Goal: Transaction & Acquisition: Book appointment/travel/reservation

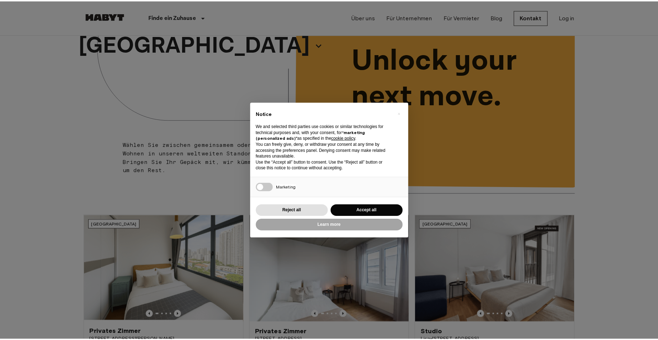
scroll to position [71, 0]
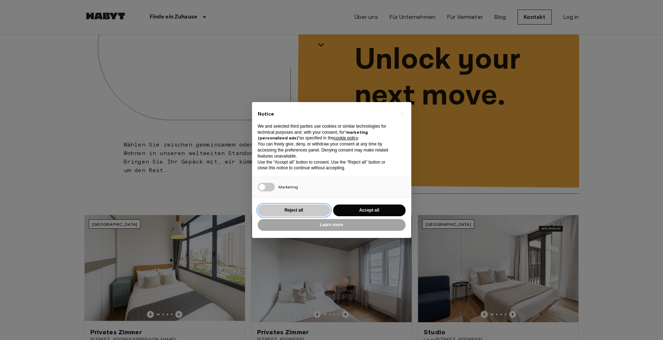
click at [316, 205] on button "Reject all" at bounding box center [294, 211] width 73 height 12
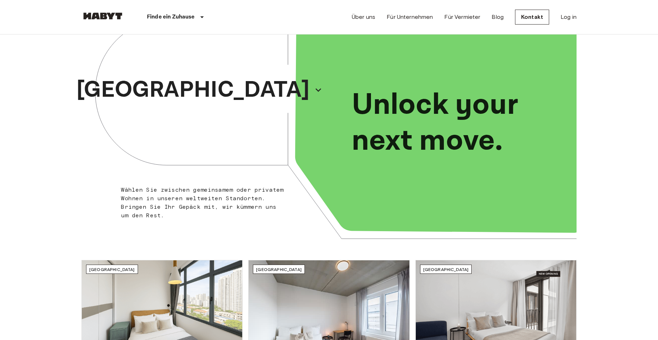
scroll to position [0, 0]
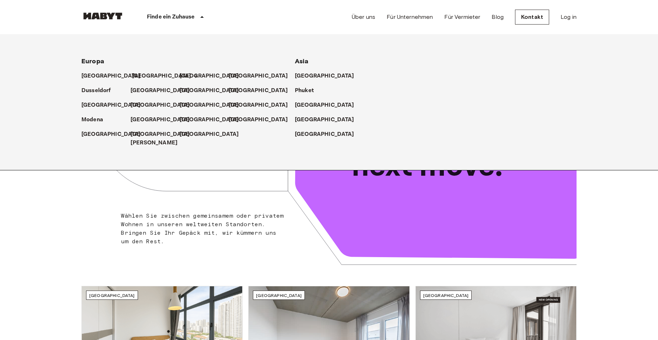
click at [142, 74] on p "[GEOGRAPHIC_DATA]" at bounding box center [161, 76] width 59 height 9
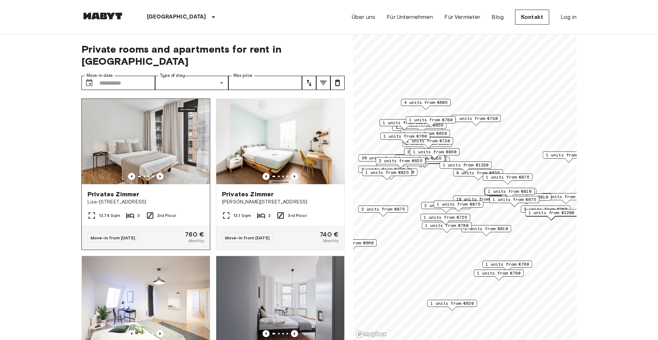
click at [158, 173] on icon "Previous image" at bounding box center [160, 176] width 7 height 7
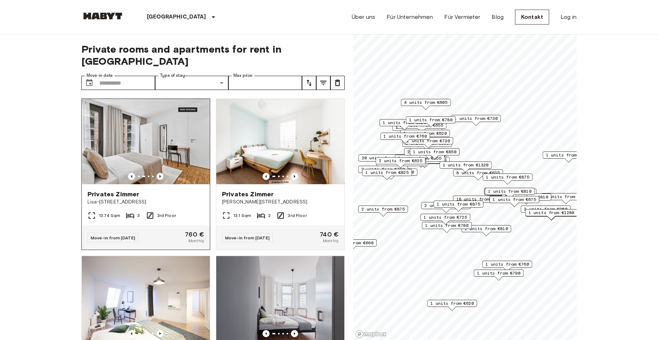
click at [158, 173] on icon "Previous image" at bounding box center [160, 176] width 7 height 7
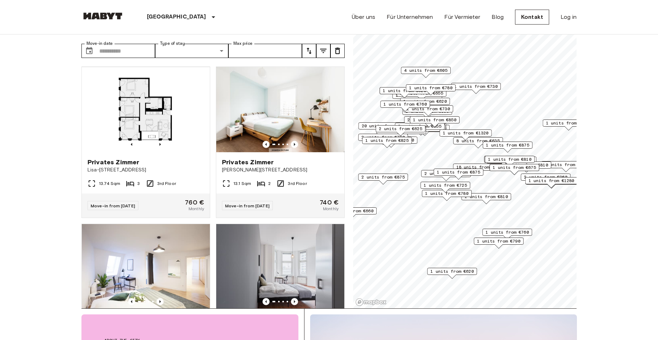
scroll to position [107, 0]
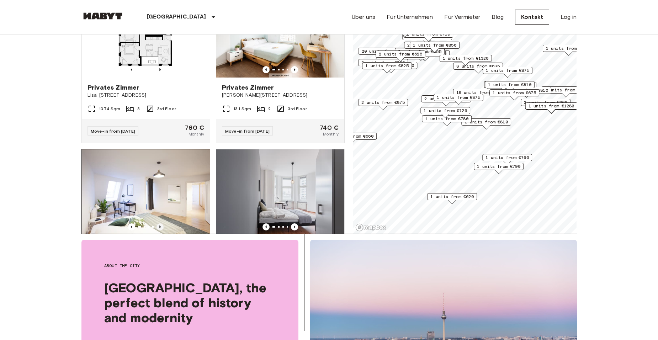
click at [158, 223] on icon "Previous image" at bounding box center [160, 226] width 7 height 7
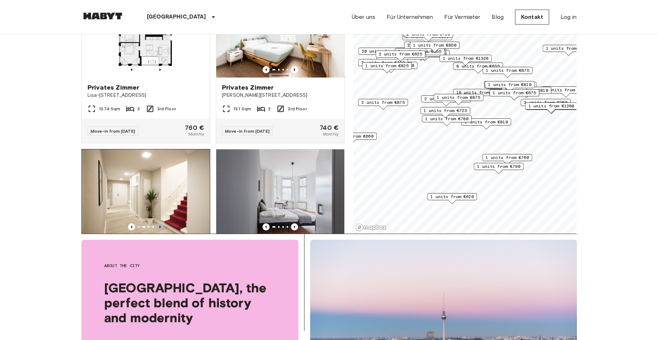
click at [158, 223] on icon "Previous image" at bounding box center [160, 226] width 7 height 7
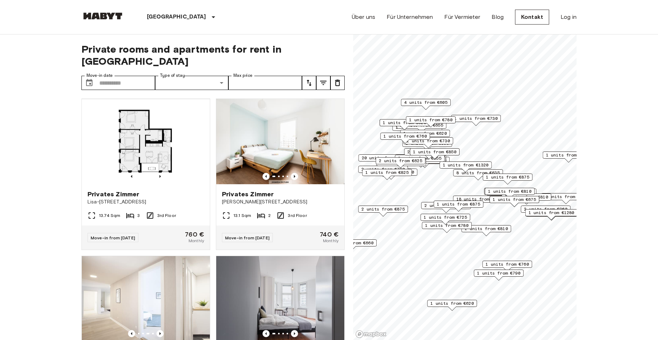
scroll to position [71, 0]
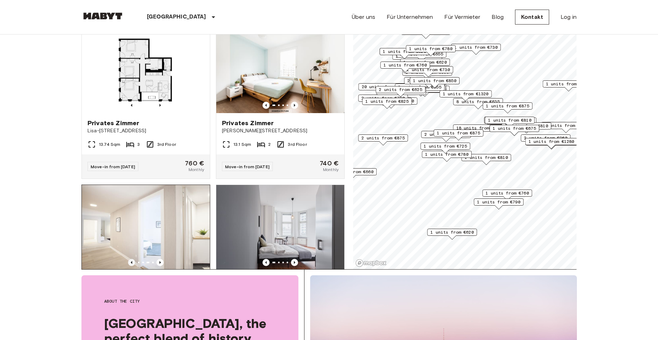
click at [132, 259] on icon "Previous image" at bounding box center [131, 262] width 7 height 7
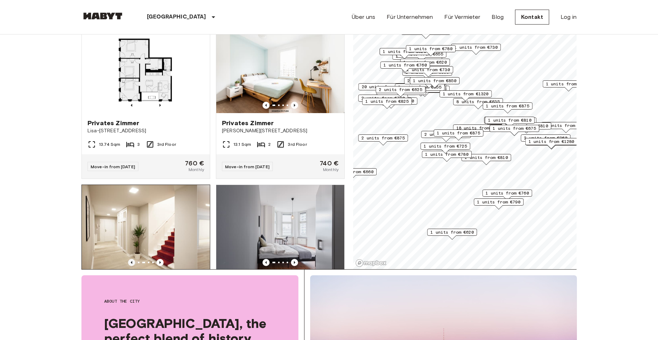
click at [132, 259] on icon "Previous image" at bounding box center [131, 262] width 7 height 7
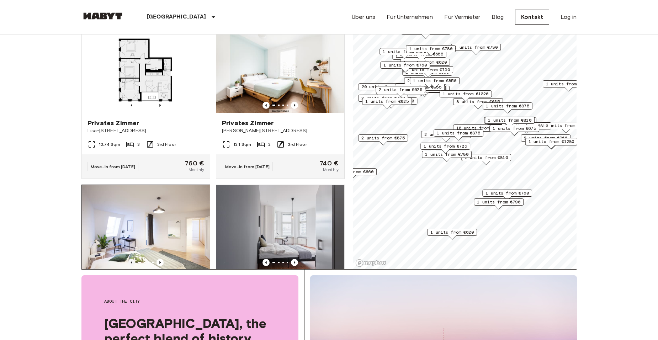
click at [132, 259] on icon "Previous image" at bounding box center [131, 262] width 7 height 7
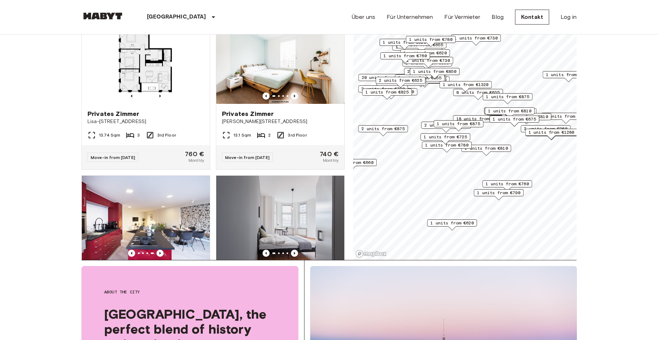
scroll to position [36, 0]
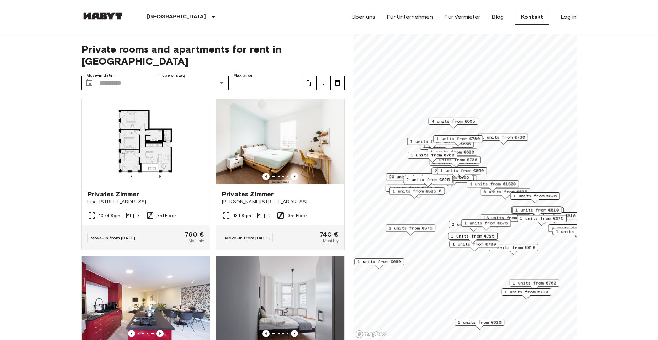
drag, startPoint x: 436, startPoint y: 149, endPoint x: 456, endPoint y: 161, distance: 23.6
click at [454, 158] on span "1 units from €760" at bounding box center [432, 155] width 43 height 6
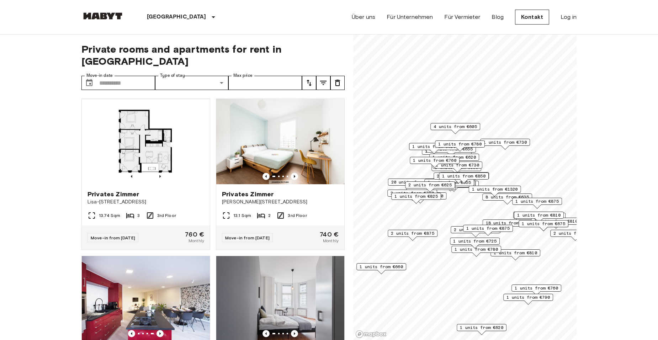
click at [464, 126] on span "4 units from €605" at bounding box center [455, 126] width 43 height 6
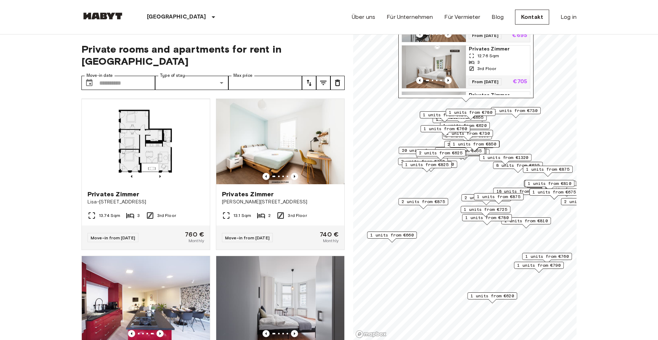
drag, startPoint x: 444, startPoint y: 245, endPoint x: 475, endPoint y: 214, distance: 44.3
click at [475, 214] on div "1 units from €725" at bounding box center [486, 211] width 50 height 11
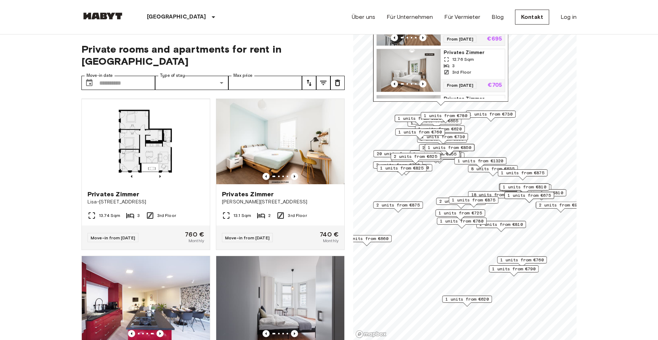
drag, startPoint x: 437, startPoint y: 153, endPoint x: 429, endPoint y: 157, distance: 9.1
click at [429, 155] on div "1 units from €850" at bounding box center [450, 149] width 50 height 11
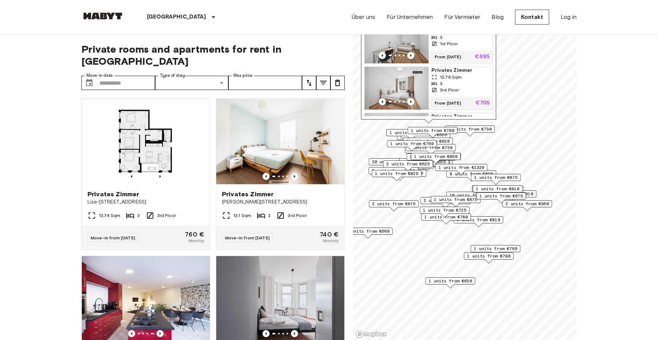
click at [542, 203] on span "2 units from €960" at bounding box center [526, 204] width 43 height 6
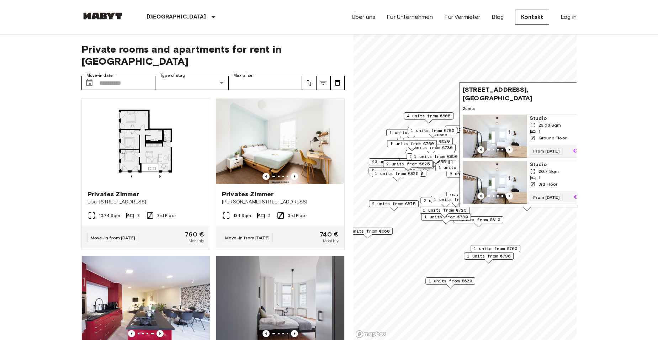
click at [446, 138] on span "1 units from €620" at bounding box center [427, 141] width 43 height 6
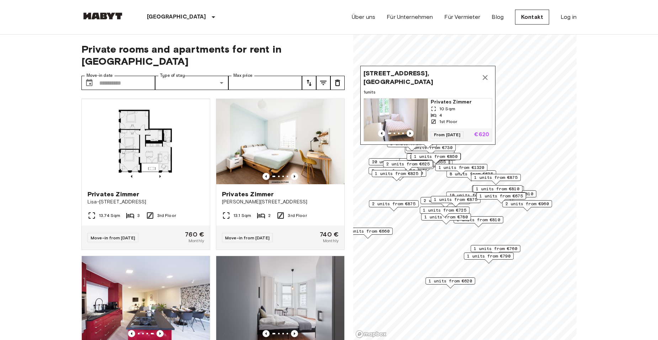
click at [415, 107] on img "Map marker" at bounding box center [396, 120] width 64 height 43
click at [127, 76] on input "Move-in date" at bounding box center [127, 83] width 56 height 14
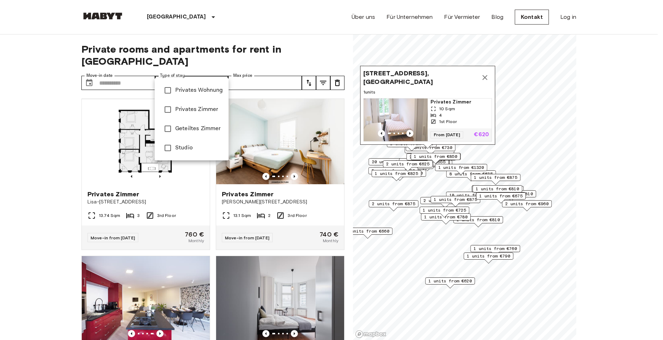
click at [141, 71] on div at bounding box center [331, 170] width 663 height 340
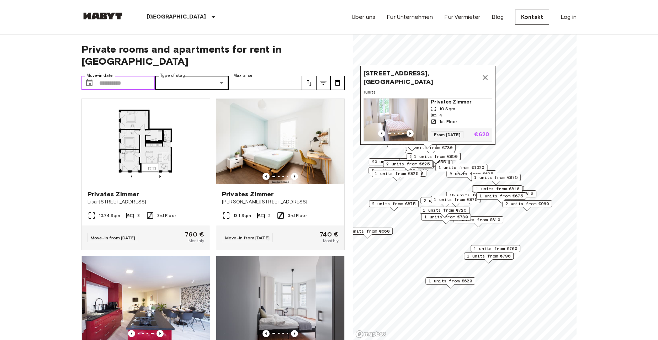
click at [130, 76] on input "Move-in date" at bounding box center [127, 83] width 56 height 14
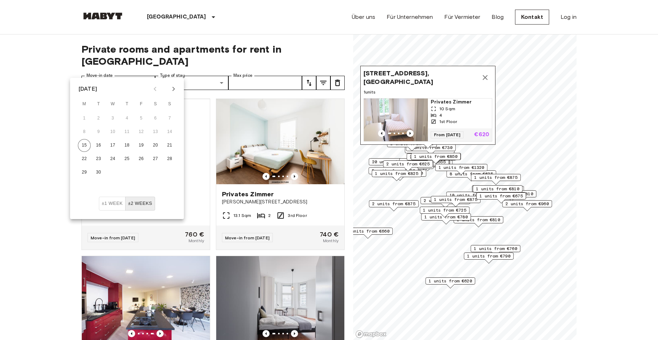
click at [173, 89] on icon "Next month" at bounding box center [173, 89] width 9 height 9
click at [157, 116] on button "1" at bounding box center [155, 118] width 13 height 13
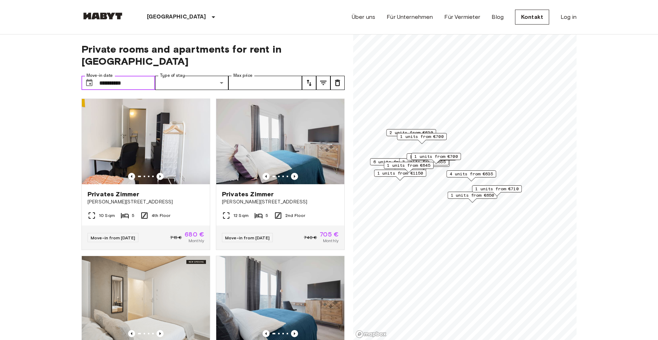
type input "**********"
click at [322, 81] on icon "tune" at bounding box center [323, 83] width 6 height 4
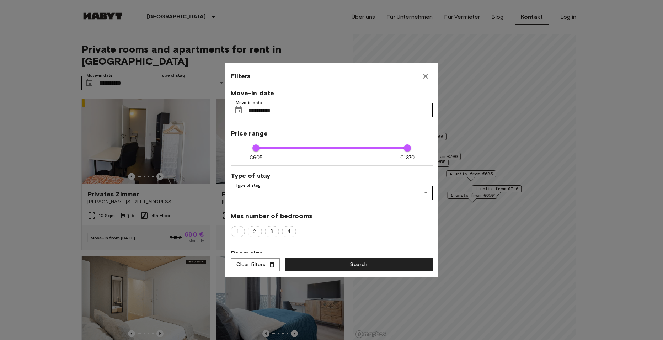
click at [428, 78] on icon "button" at bounding box center [426, 76] width 9 height 9
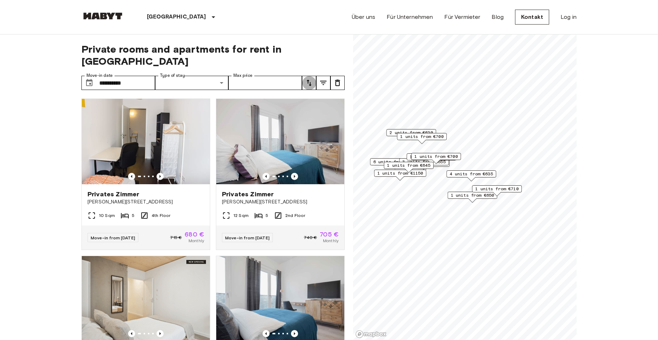
click at [311, 79] on icon "tune" at bounding box center [309, 83] width 9 height 9
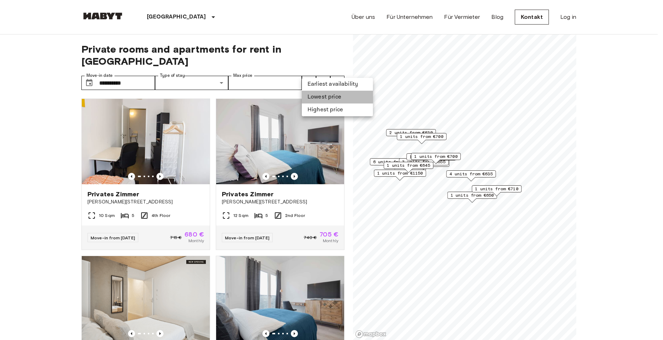
click at [320, 95] on li "Lowest price" at bounding box center [337, 97] width 71 height 13
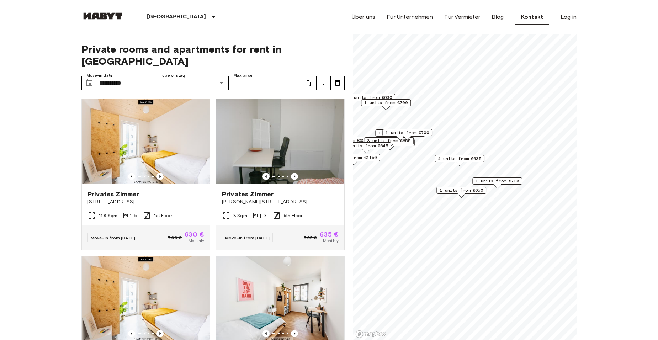
click at [464, 158] on span "4 units from €635" at bounding box center [459, 158] width 43 height 6
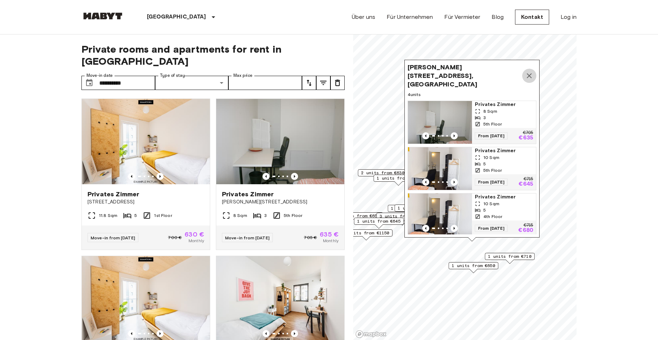
click at [530, 72] on icon "Map marker" at bounding box center [529, 76] width 9 height 9
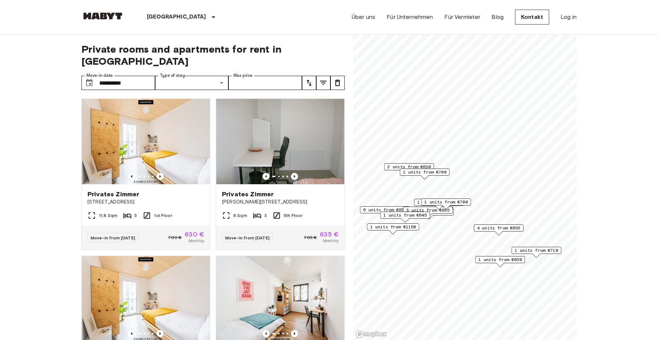
click at [397, 208] on span "6 units from €655" at bounding box center [384, 210] width 43 height 6
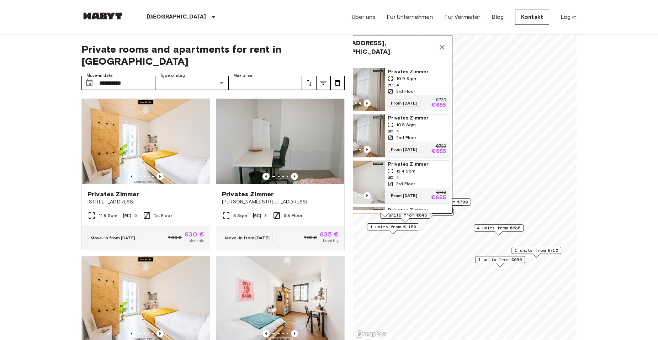
click at [443, 45] on icon "Map marker" at bounding box center [442, 47] width 9 height 9
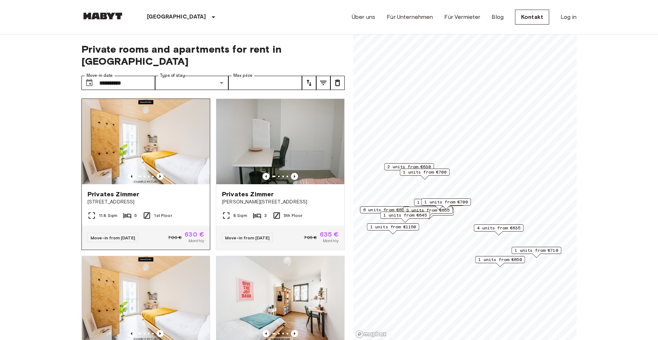
click at [158, 173] on icon "Previous image" at bounding box center [160, 176] width 7 height 7
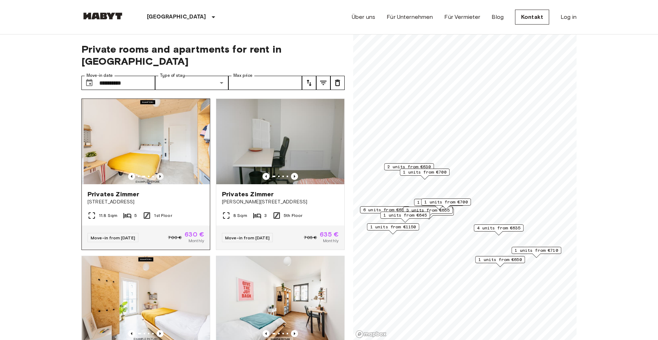
click at [158, 173] on icon "Previous image" at bounding box center [160, 176] width 7 height 7
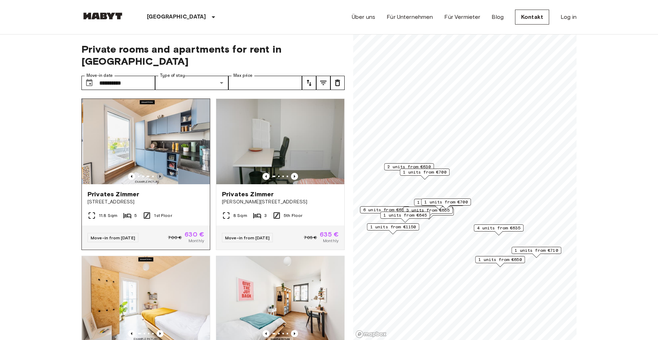
click at [158, 173] on icon "Previous image" at bounding box center [160, 176] width 7 height 7
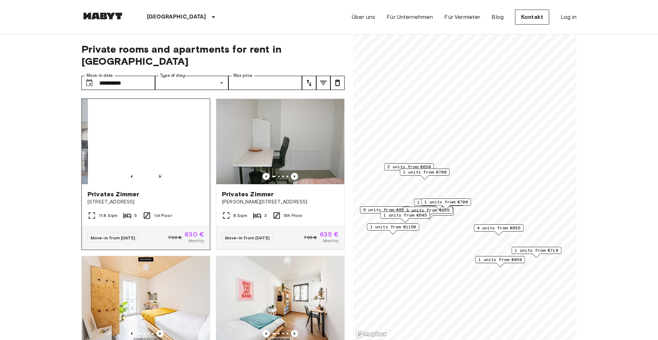
click at [158, 173] on icon "Previous image" at bounding box center [160, 176] width 7 height 7
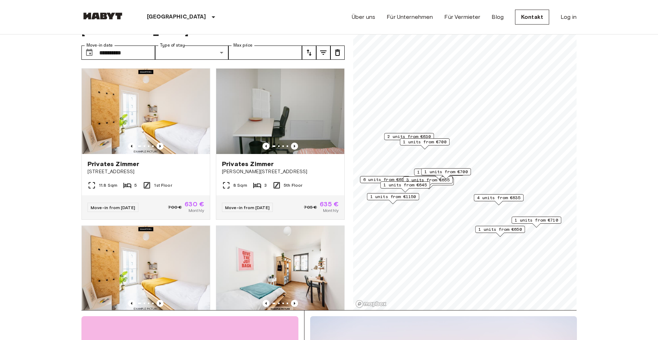
scroll to position [71, 0]
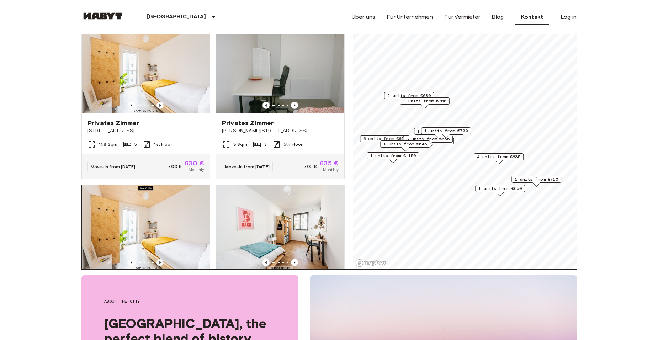
click at [157, 259] on icon "Previous image" at bounding box center [160, 262] width 7 height 7
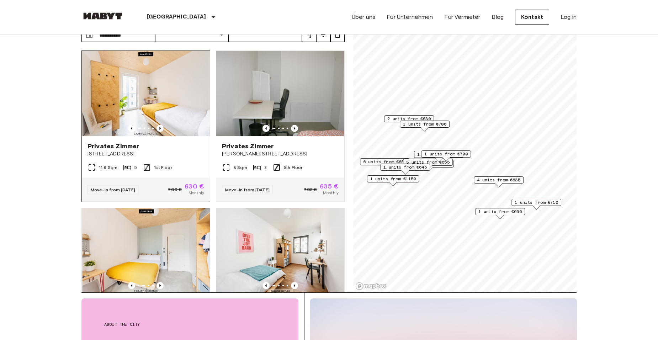
scroll to position [36, 0]
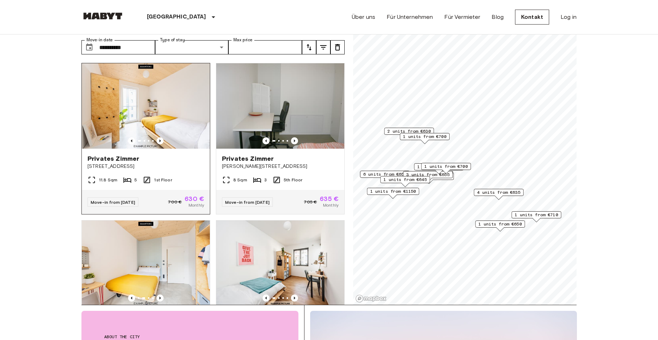
click at [149, 116] on img at bounding box center [146, 105] width 128 height 85
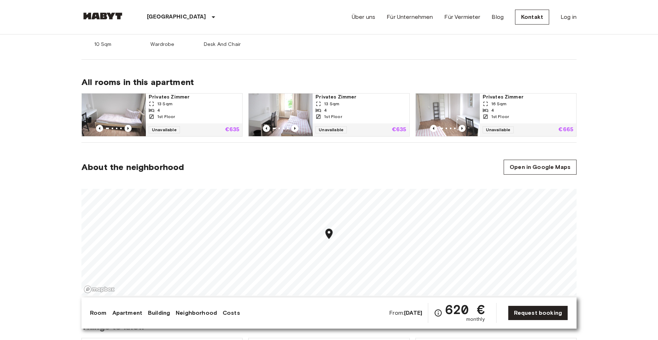
scroll to position [391, 0]
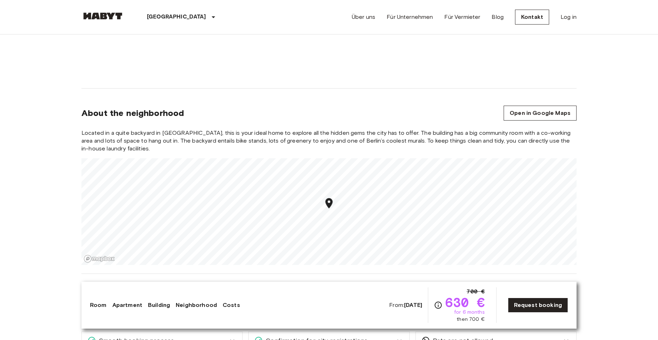
scroll to position [747, 0]
